Goal: Information Seeking & Learning: Learn about a topic

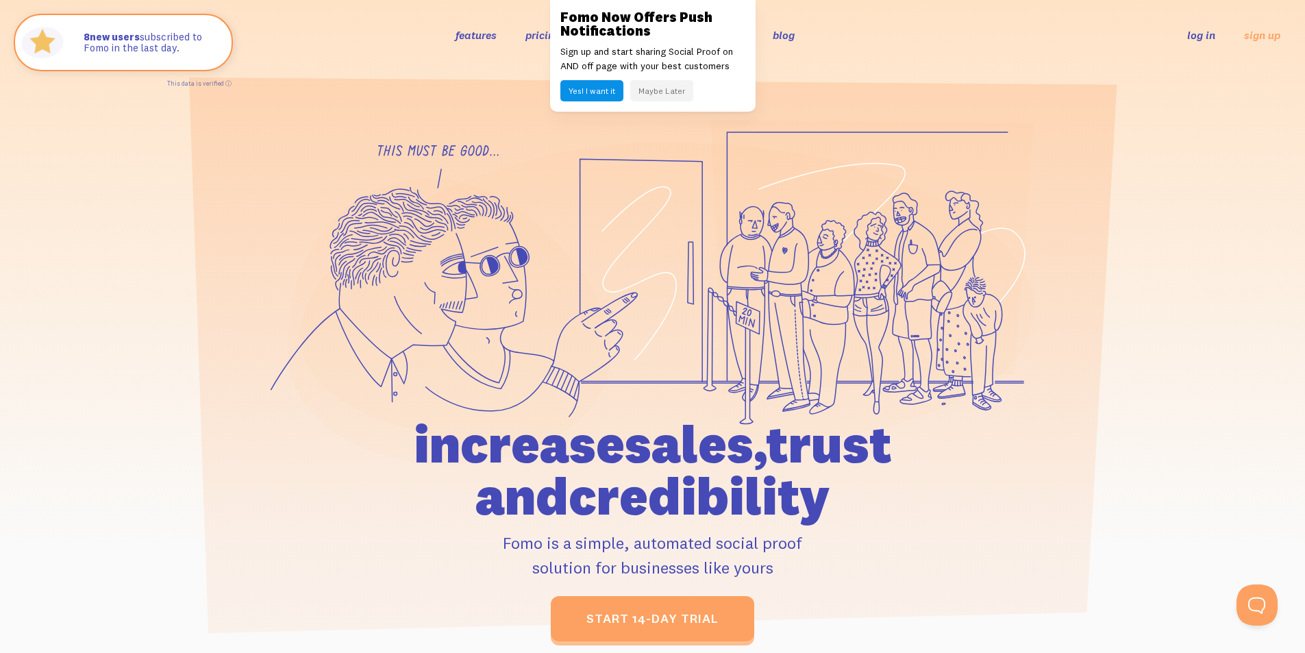
click at [527, 41] on link "pricing" at bounding box center [542, 35] width 35 height 14
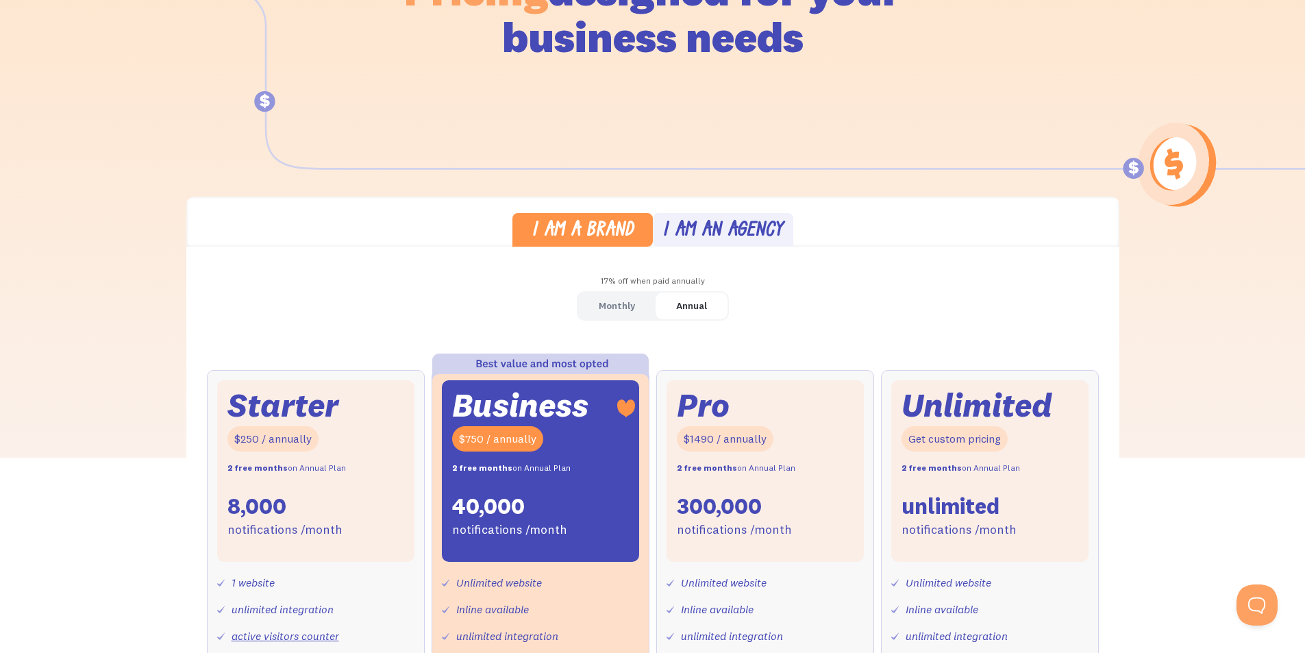
scroll to position [206, 0]
